Goal: Check status

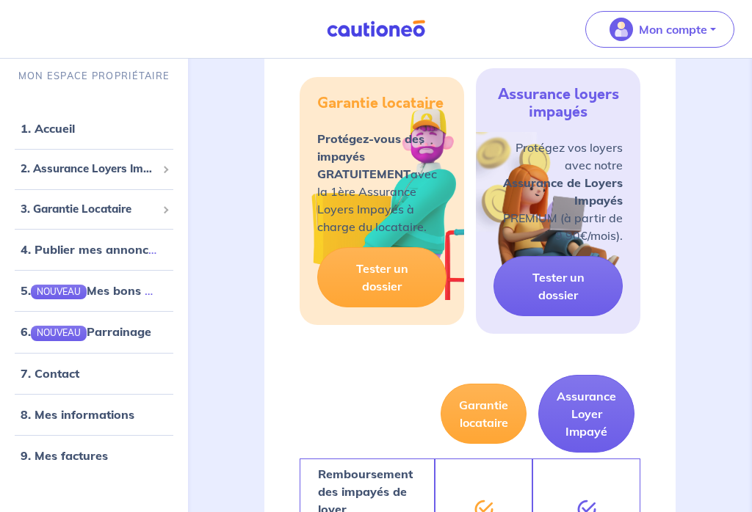
scroll to position [887, 0]
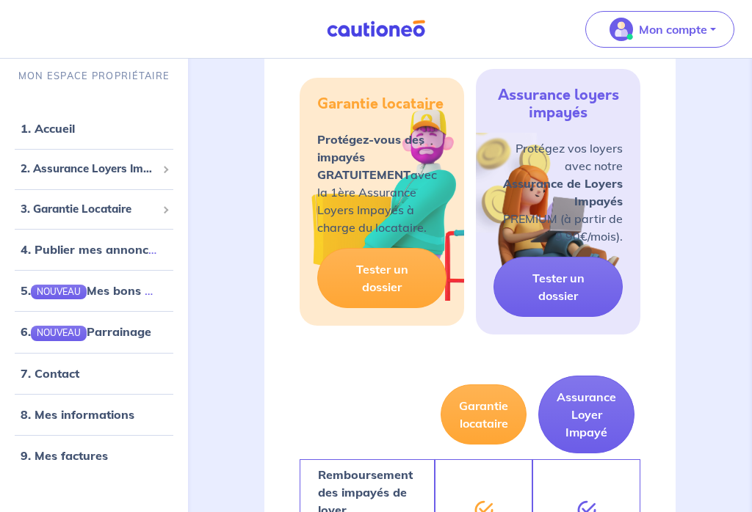
click at [569, 283] on link "Tester un dossier" at bounding box center [557, 287] width 129 height 60
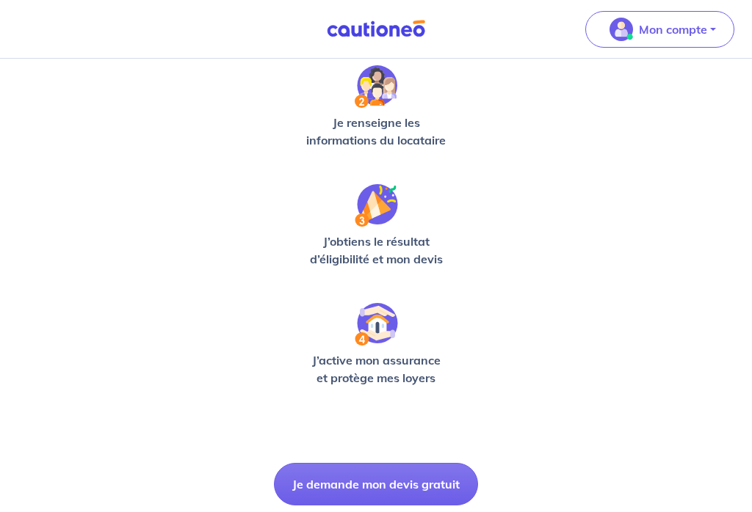
scroll to position [382, 0]
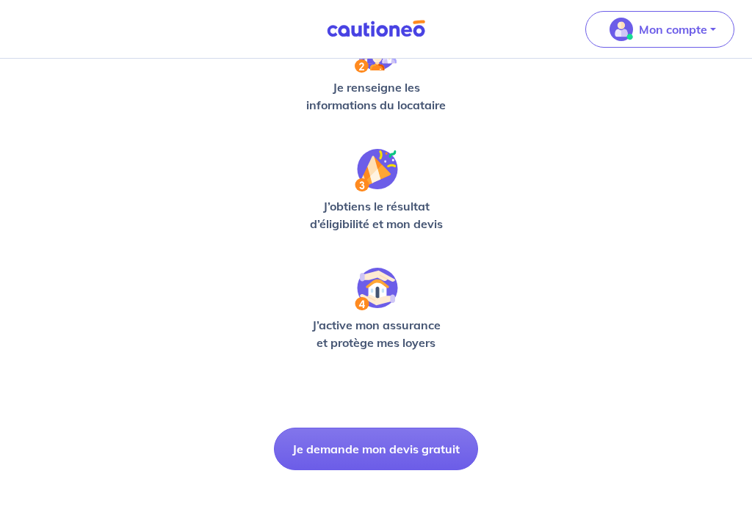
click at [421, 447] on button "Je demande mon devis gratuit" at bounding box center [376, 449] width 204 height 43
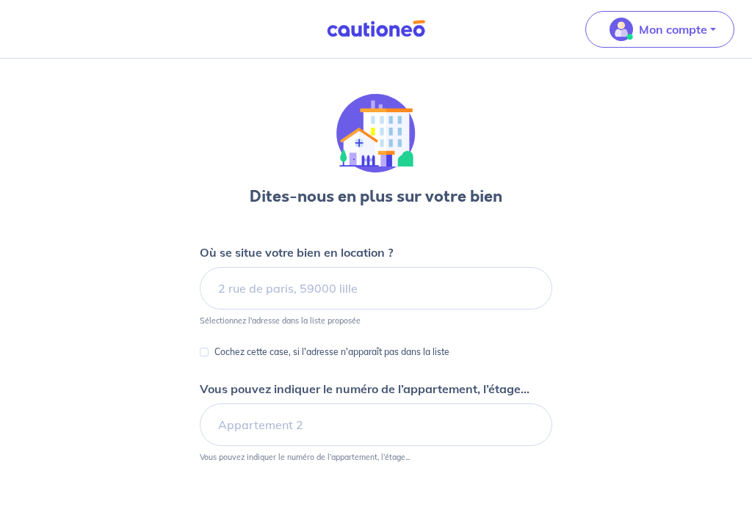
click at [395, 20] on img at bounding box center [376, 29] width 110 height 18
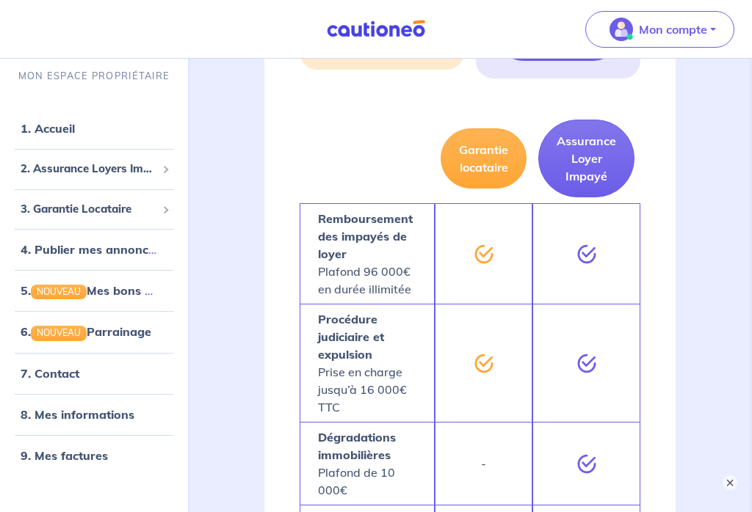
click at [112, 419] on link "8. Mes informations" at bounding box center [78, 414] width 114 height 15
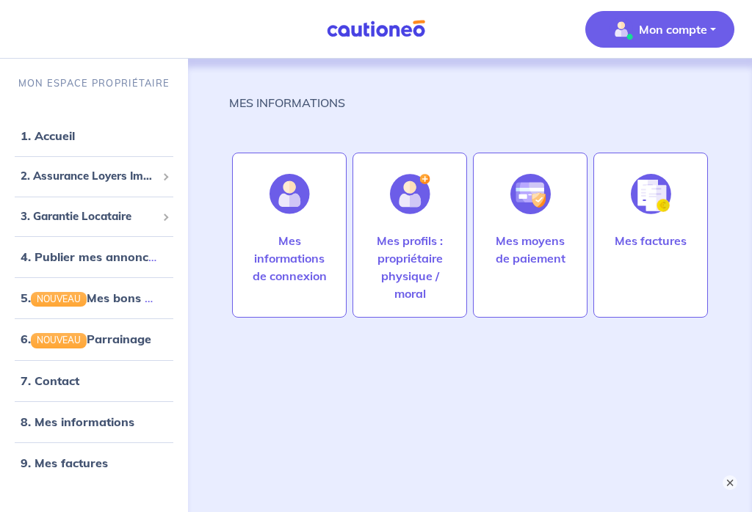
click at [421, 248] on p "Mes profils : propriétaire physique / moral" at bounding box center [410, 267] width 84 height 70
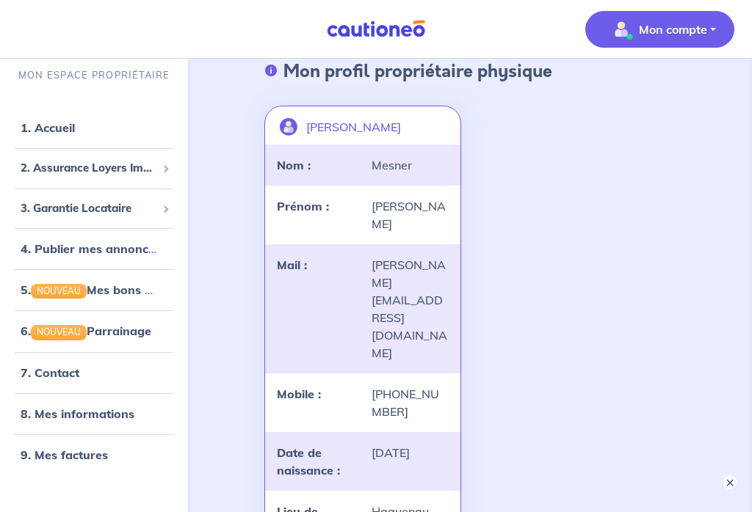
scroll to position [79, 0]
click at [115, 421] on link "8. Mes informations" at bounding box center [78, 414] width 114 height 15
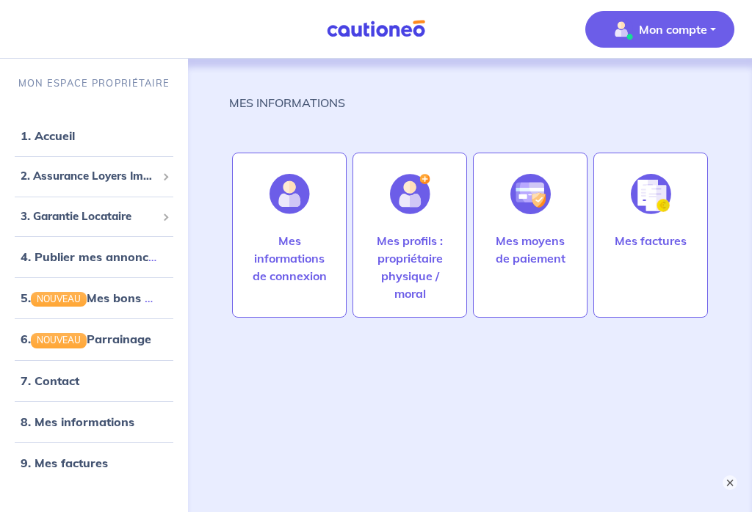
click at [674, 233] on p "Mes factures" at bounding box center [650, 241] width 72 height 18
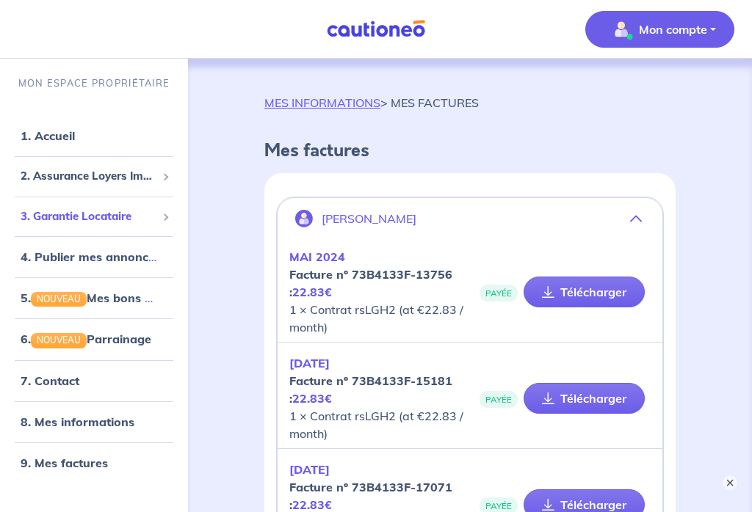
click at [132, 214] on span "3. Garantie Locataire" at bounding box center [89, 216] width 136 height 17
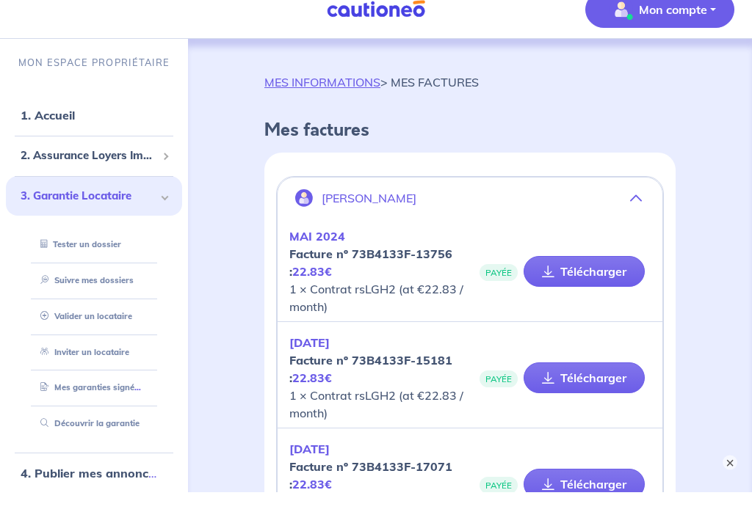
scroll to position [21, 0]
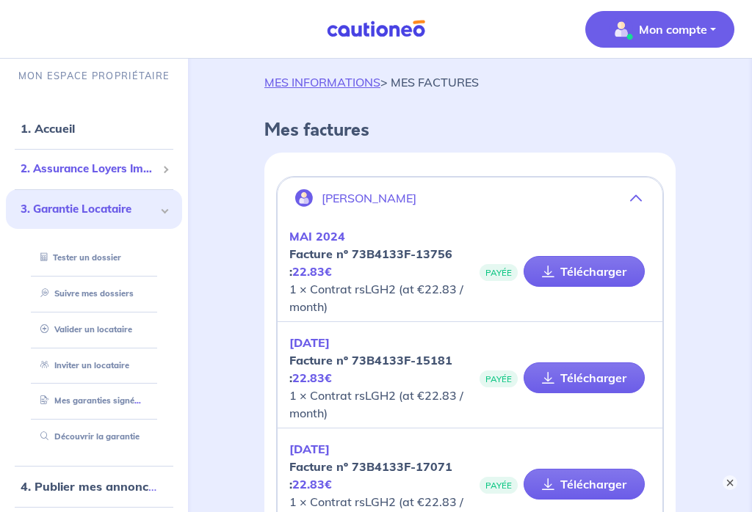
click at [125, 173] on span "2. Assurance Loyers Impayés" at bounding box center [89, 169] width 136 height 17
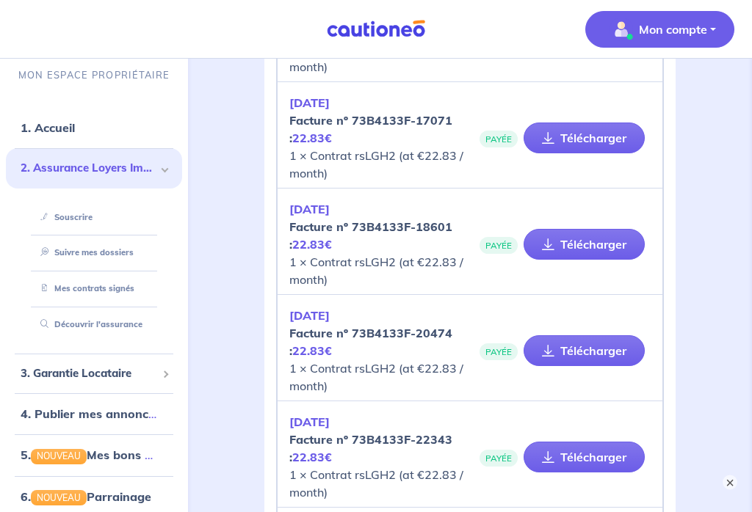
scroll to position [0, 0]
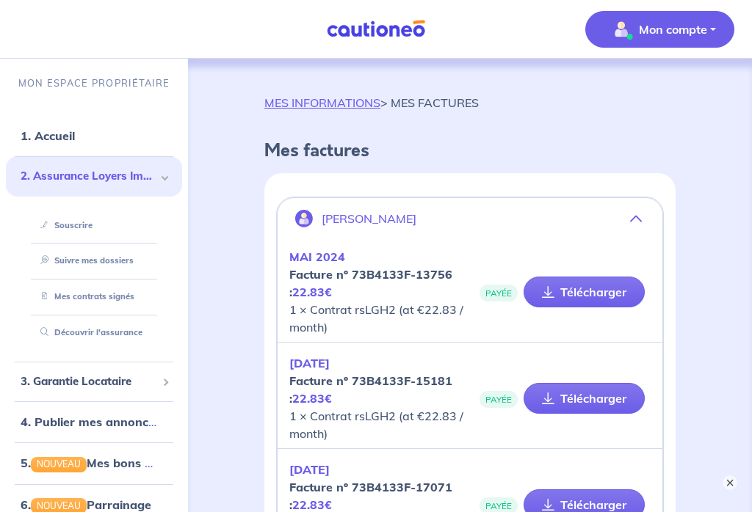
click at [123, 77] on p "MON ESPACE PROPRIÉTAIRE" at bounding box center [93, 83] width 151 height 14
click at [369, 23] on img at bounding box center [376, 29] width 110 height 18
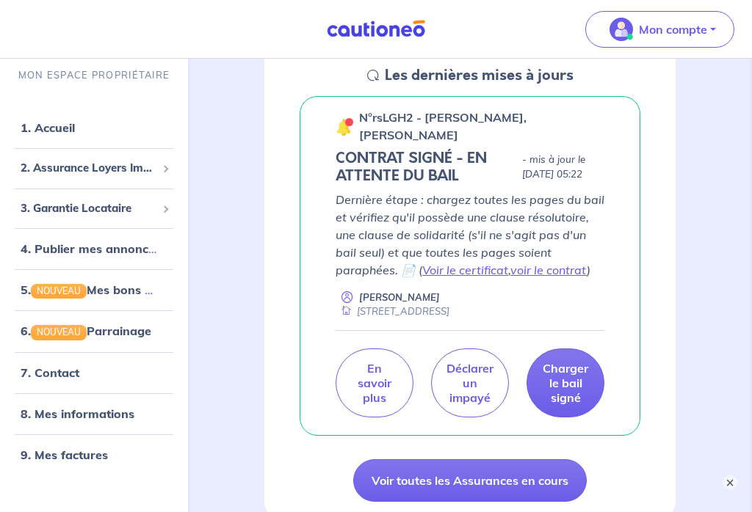
scroll to position [228, 0]
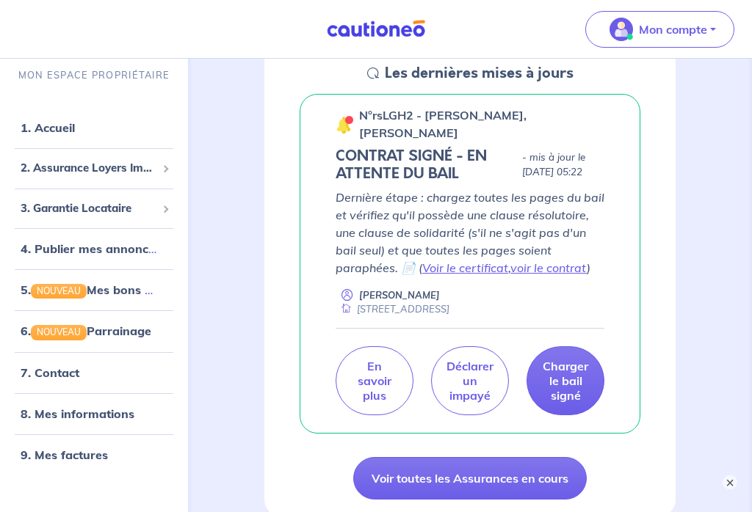
click at [355, 121] on div "n°rsLGH2 - [PERSON_NAME], [PERSON_NAME]" at bounding box center [469, 124] width 269 height 35
click at [340, 122] on img at bounding box center [344, 126] width 18 height 18
click at [458, 124] on p "n°rsLGH2 - [PERSON_NAME], [PERSON_NAME]" at bounding box center [481, 124] width 245 height 35
click at [482, 128] on p "n°rsLGH2 - [PERSON_NAME], [PERSON_NAME]" at bounding box center [481, 124] width 245 height 35
click at [515, 128] on p "n°rsLGH2 - [PERSON_NAME], [PERSON_NAME]" at bounding box center [481, 124] width 245 height 35
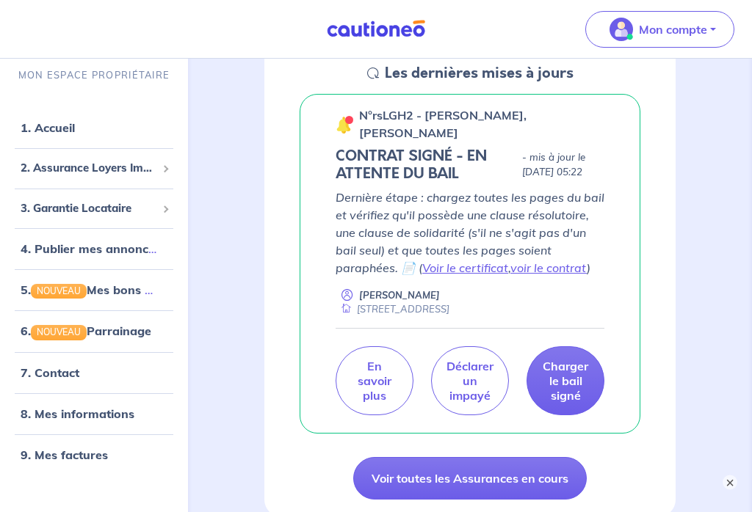
click at [528, 181] on div "CONTRAT SIGNÉ - EN ATTENTE DU BAIL - mis à jour le [DATE] 05:22" at bounding box center [469, 165] width 269 height 35
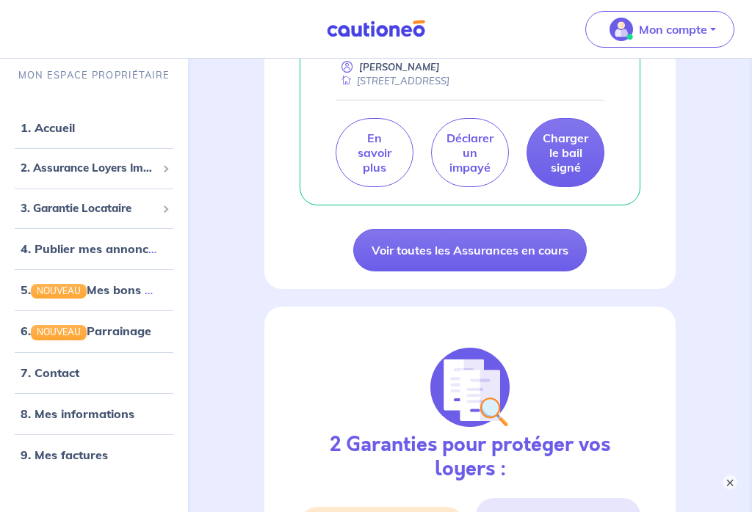
scroll to position [459, 0]
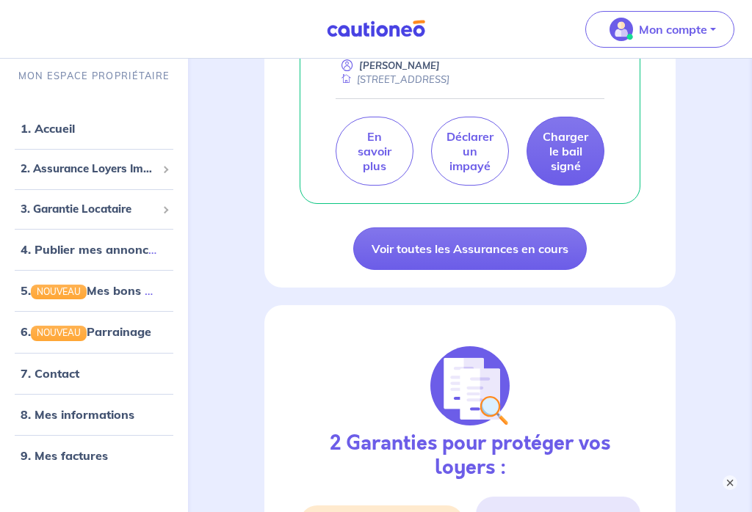
click at [471, 261] on link "Voir toutes les Assurances en cours" at bounding box center [469, 249] width 233 height 43
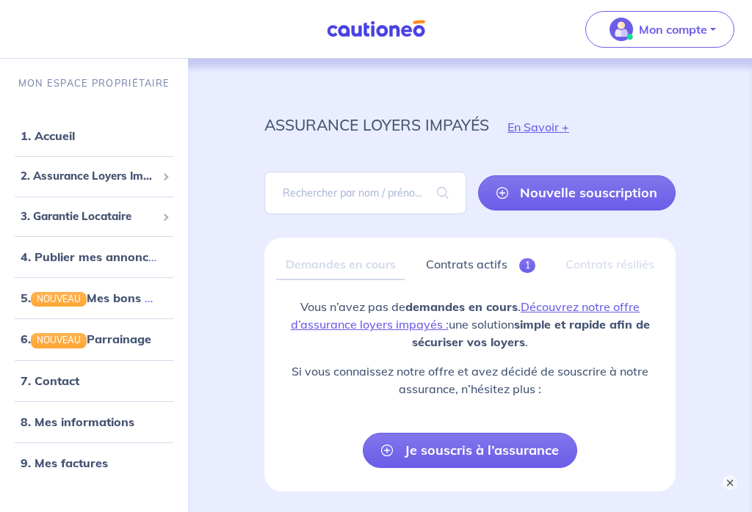
click at [60, 128] on link "1. Accueil" at bounding box center [48, 135] width 54 height 15
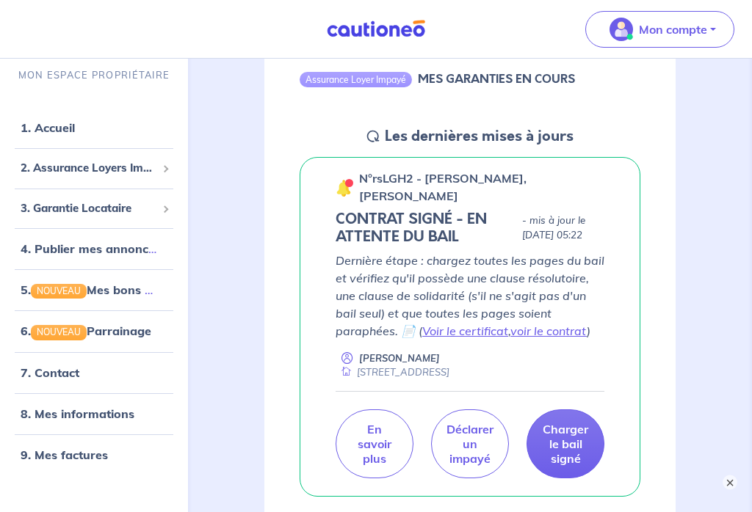
scroll to position [166, 0]
click at [568, 324] on link "voir le contrat" at bounding box center [548, 331] width 76 height 15
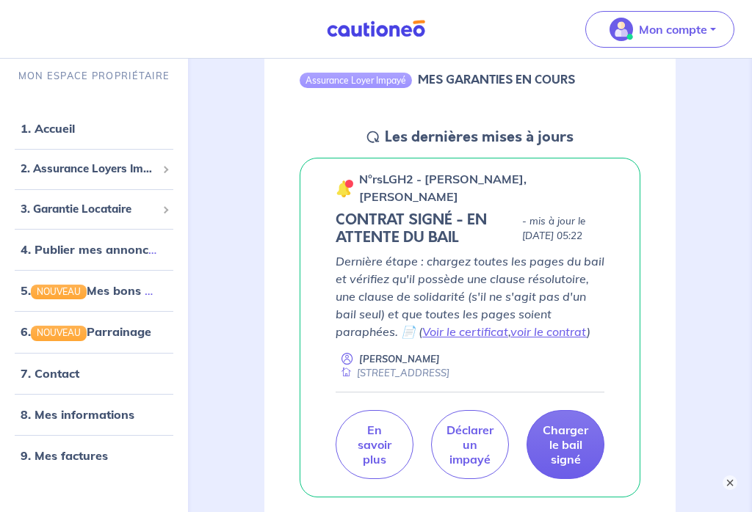
click at [472, 333] on link "Voir le certificat" at bounding box center [465, 331] width 86 height 15
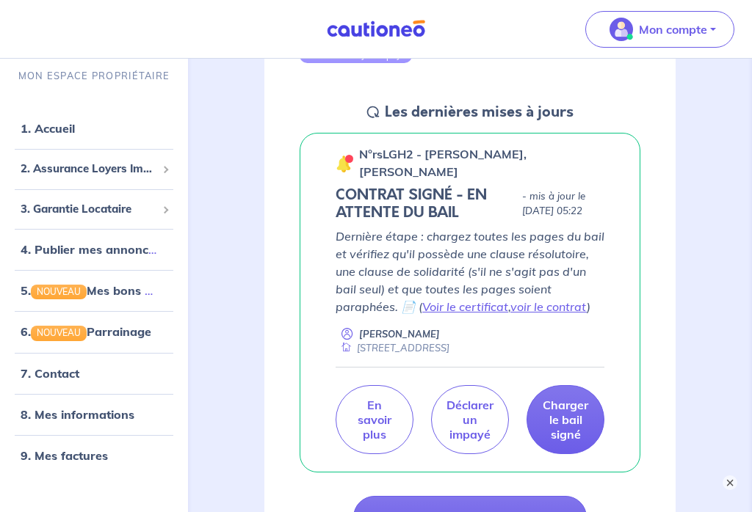
scroll to position [191, 0]
click at [79, 377] on link "7. Contact" at bounding box center [50, 373] width 59 height 15
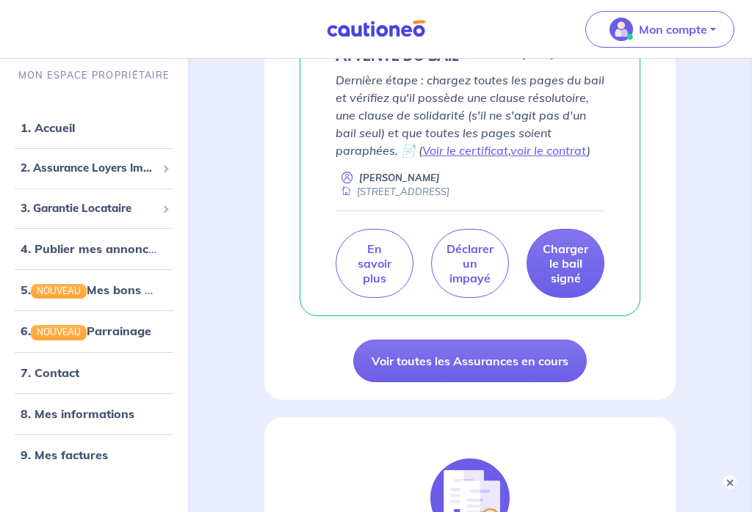
scroll to position [349, 0]
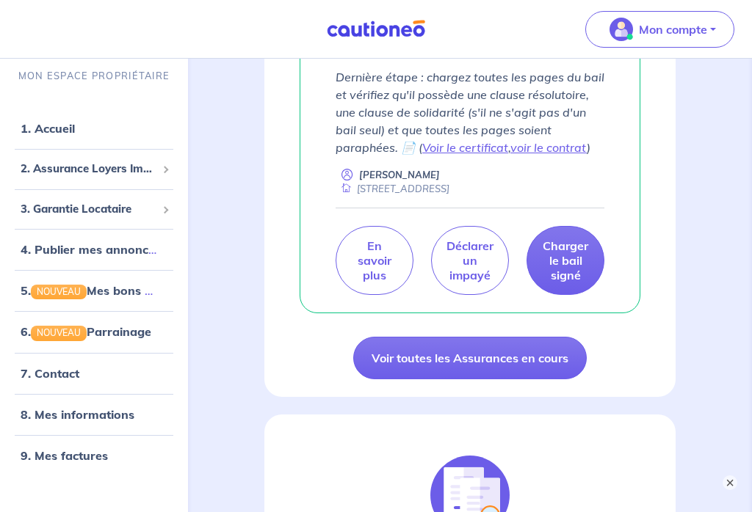
click at [482, 144] on link "Voir le certificat" at bounding box center [465, 147] width 86 height 15
